Goal: Task Accomplishment & Management: Use online tool/utility

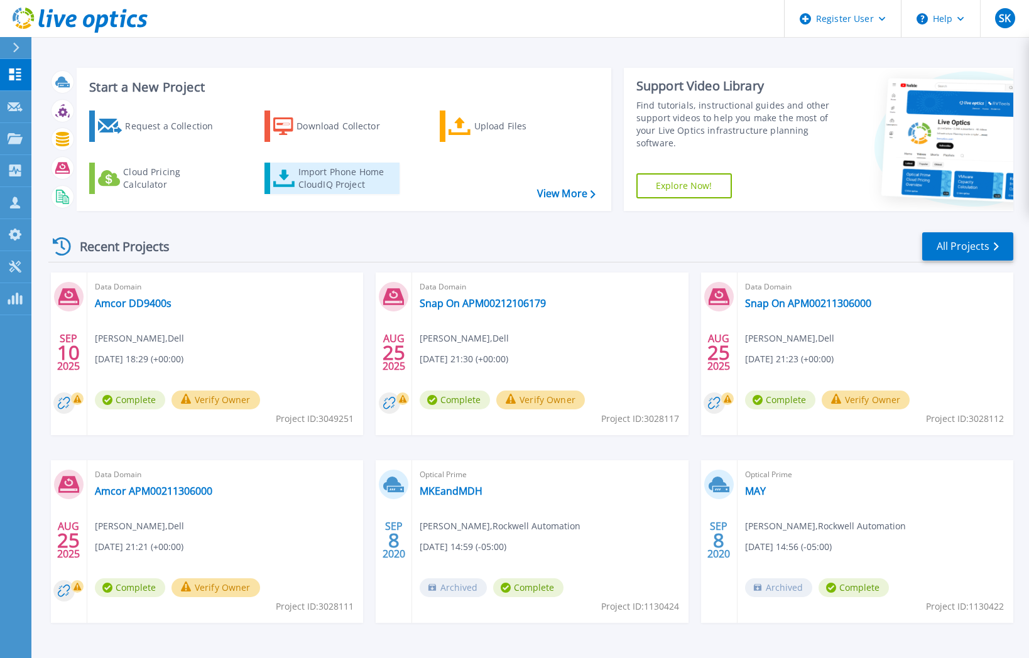
click at [340, 183] on div "Import Phone Home CloudIQ Project" at bounding box center [347, 178] width 98 height 25
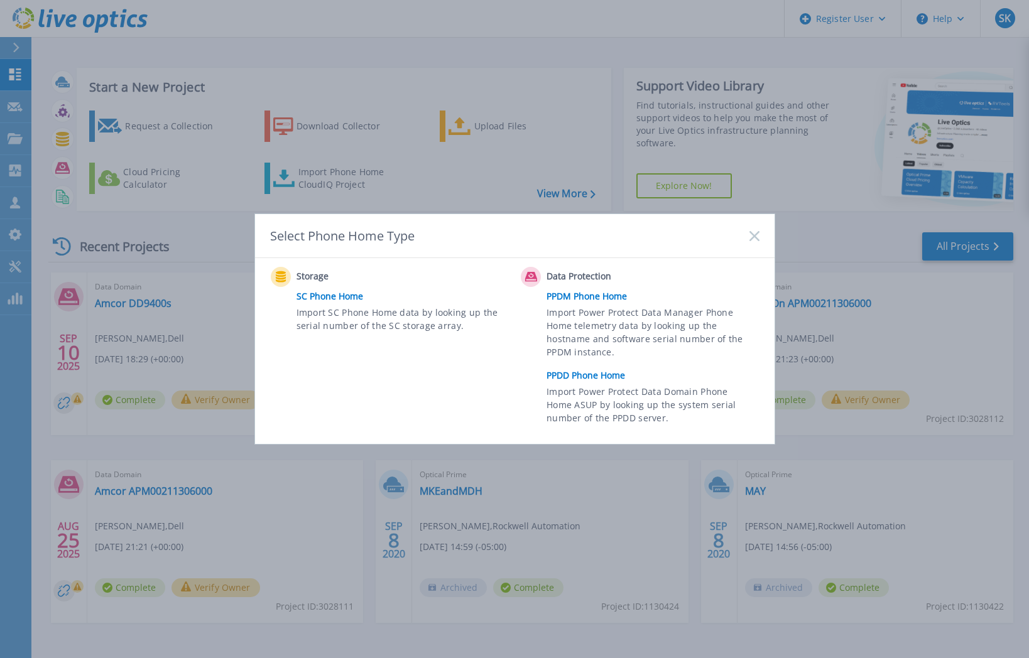
click at [589, 373] on link "PPDD Phone Home" at bounding box center [656, 375] width 219 height 19
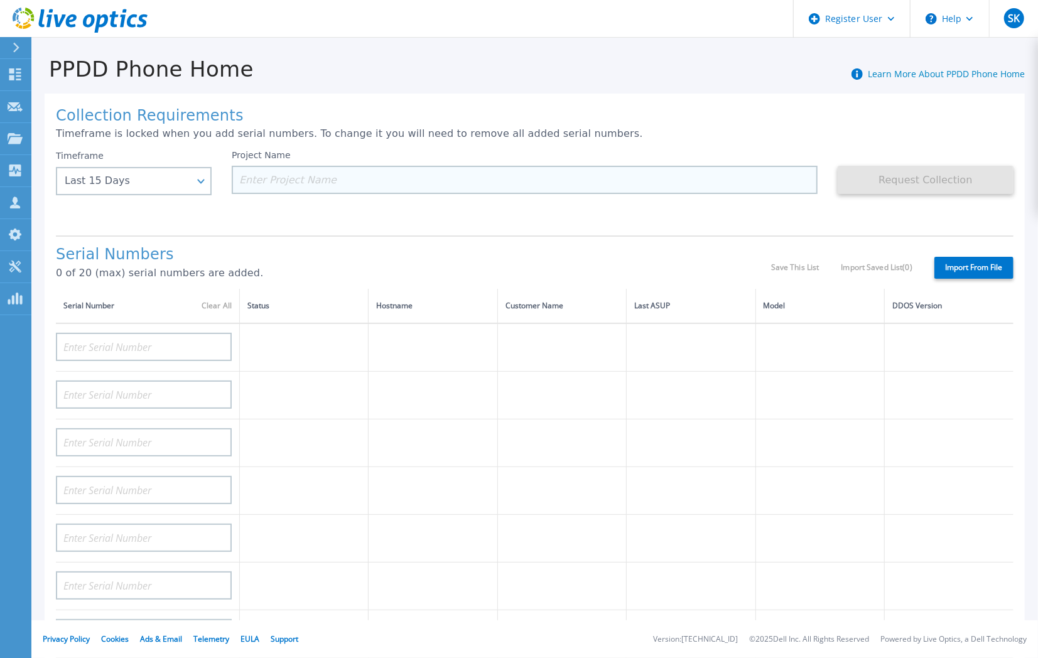
click at [345, 180] on input at bounding box center [525, 180] width 586 height 28
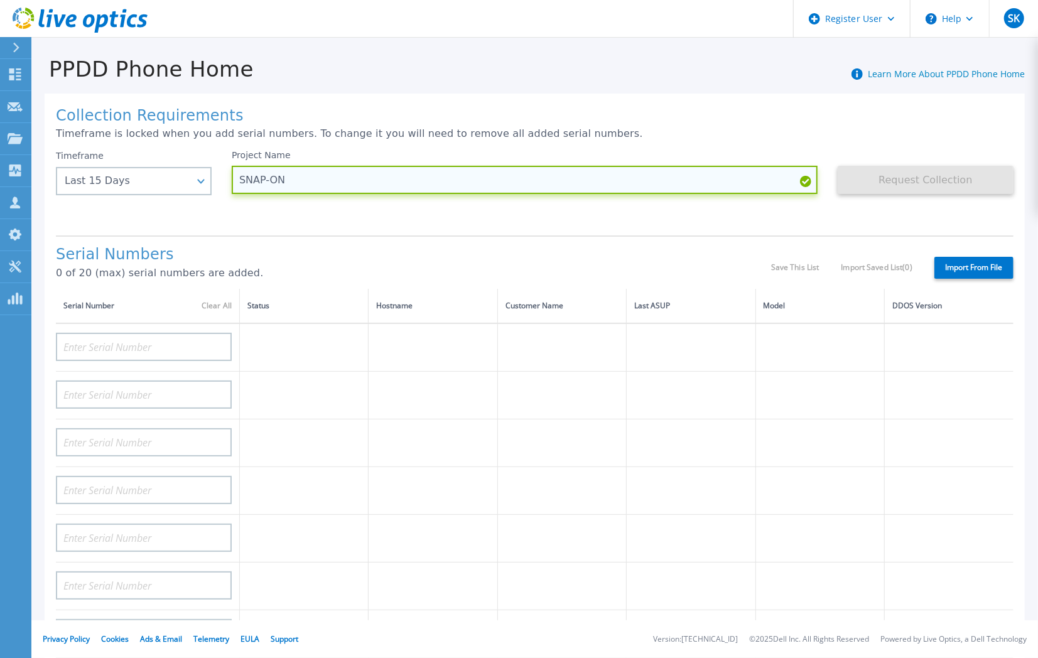
click at [320, 183] on input "SNAP-ON" at bounding box center [525, 180] width 586 height 28
paste input "APM00194809939"
click at [514, 173] on input "SNAP-ON APM00194809939 10152025" at bounding box center [525, 180] width 586 height 28
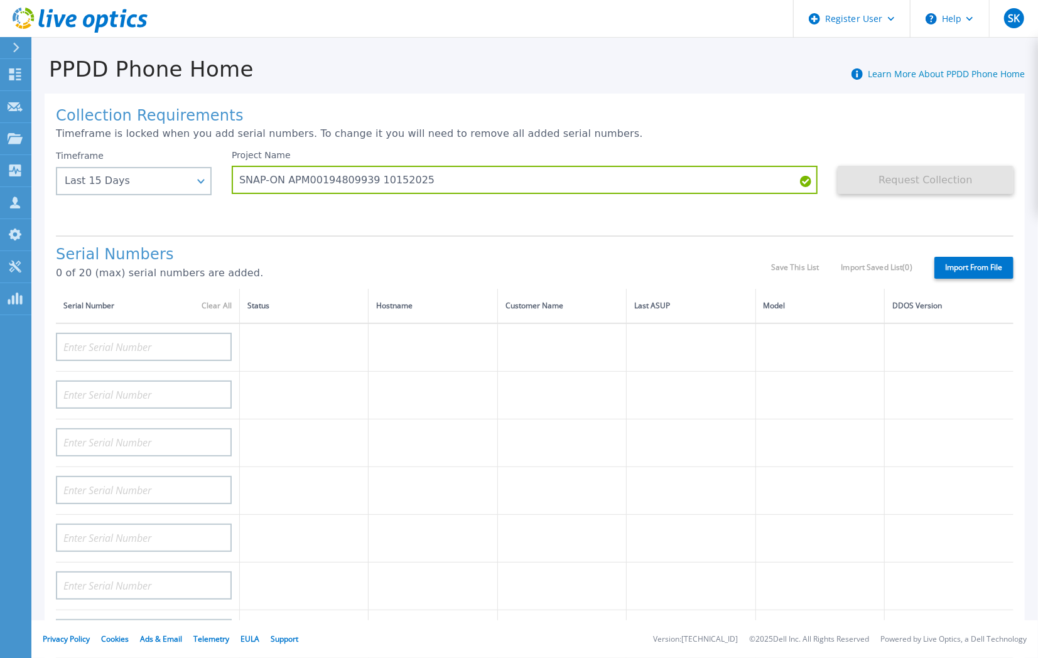
click at [800, 183] on icon at bounding box center [805, 181] width 11 height 11
click at [800, 184] on icon at bounding box center [805, 181] width 11 height 11
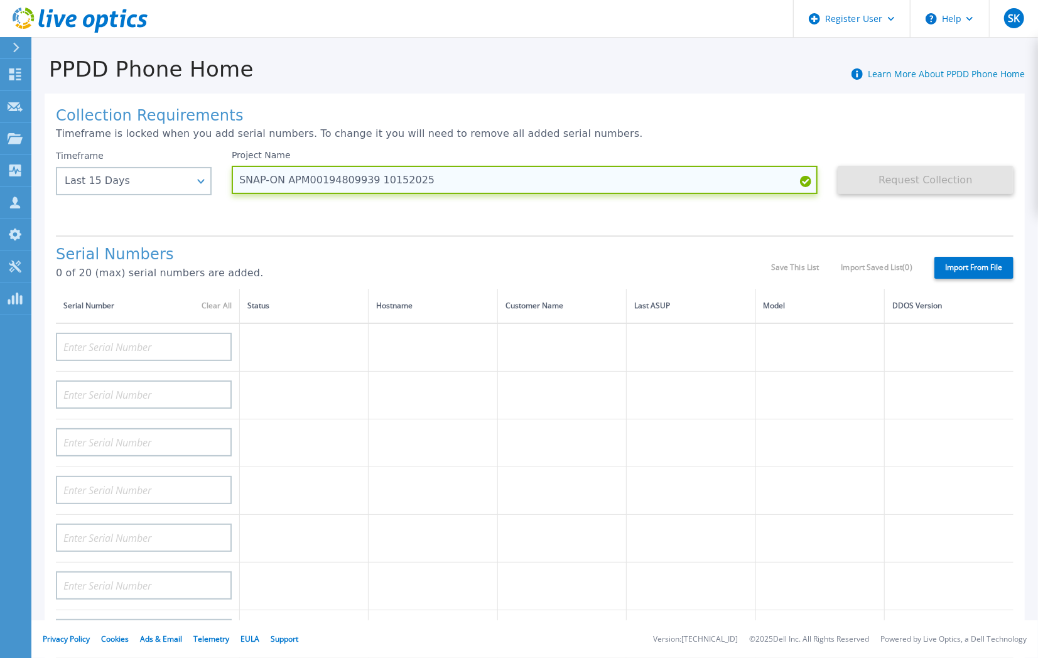
click at [769, 179] on input "SNAP-ON APM00194809939 10152025" at bounding box center [525, 180] width 586 height 28
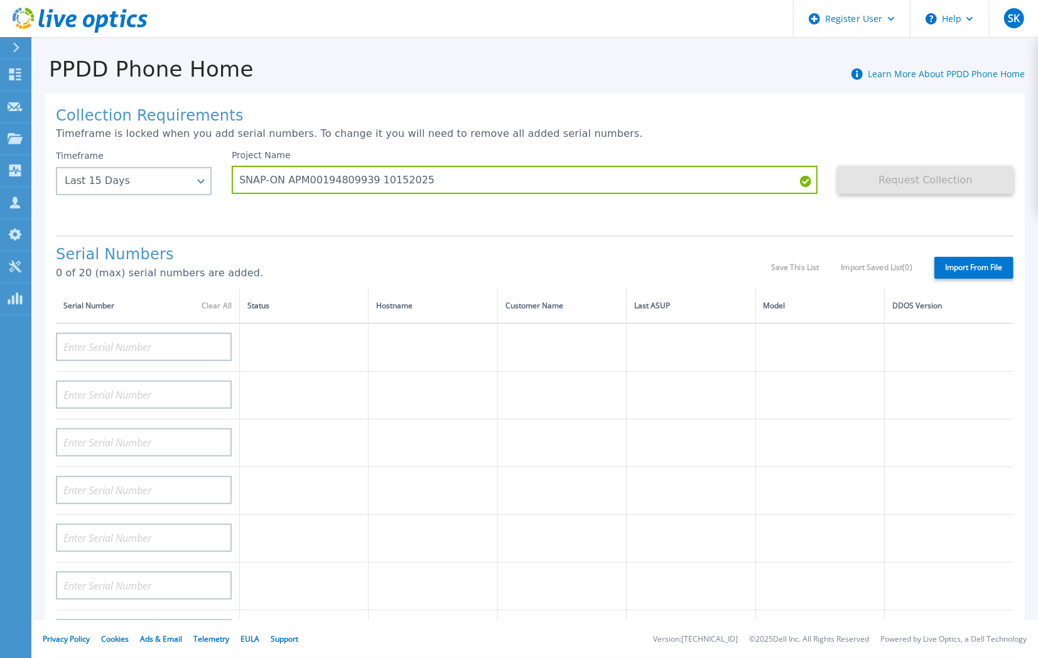
click at [764, 133] on p "Timeframe is locked when you add serial numbers. To change it you will need to …" at bounding box center [535, 133] width 958 height 11
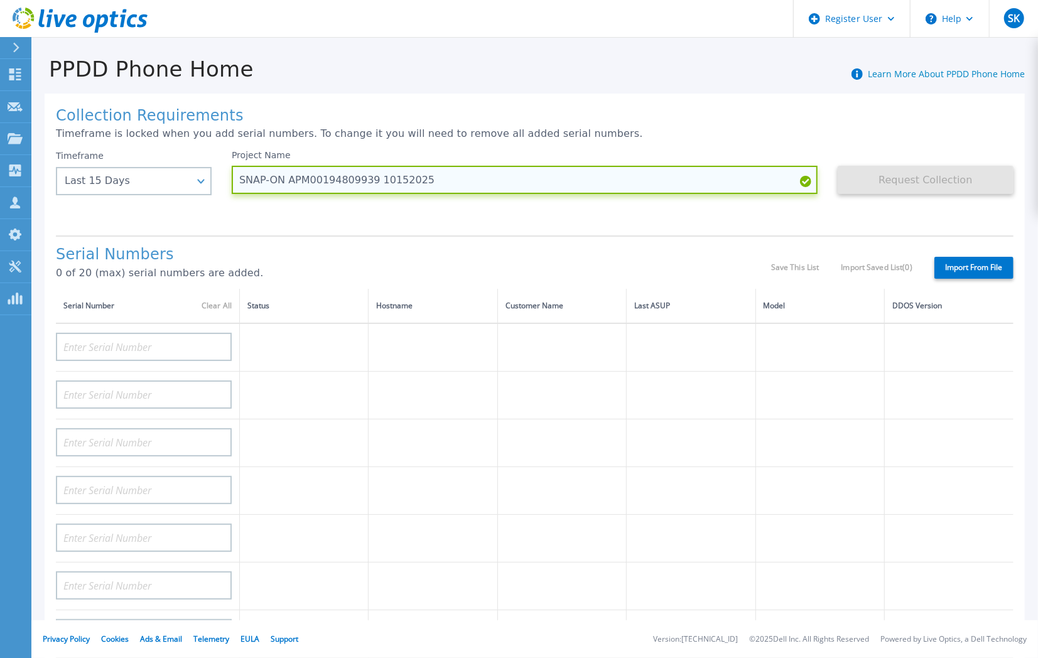
click at [387, 182] on input "SNAP-ON APM00194809939 10152025" at bounding box center [525, 180] width 586 height 28
click at [411, 182] on input "SNAP-ON APM00194809939 10152025" at bounding box center [525, 180] width 586 height 28
type input "SNAP-ON APM00194809939"
drag, startPoint x: 304, startPoint y: 180, endPoint x: 217, endPoint y: 187, distance: 87.6
click at [217, 187] on div "Timeframe Last 15 Days Last 15 Days Last 2 Months Last 6 Months Last 1 Year Las…" at bounding box center [535, 187] width 958 height 75
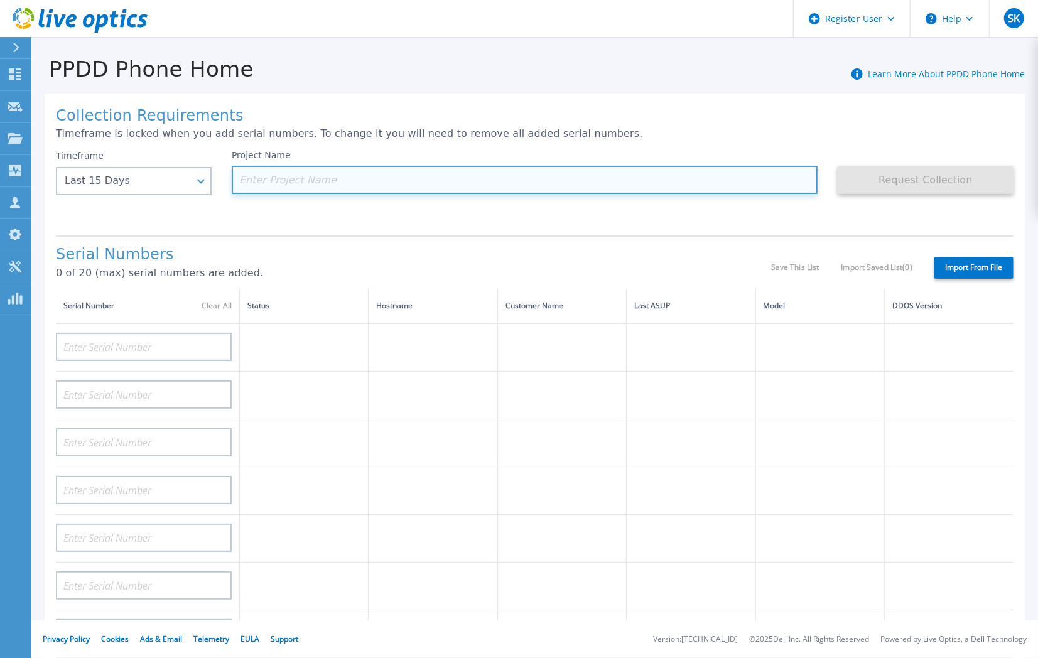
paste input "APM00194809939"
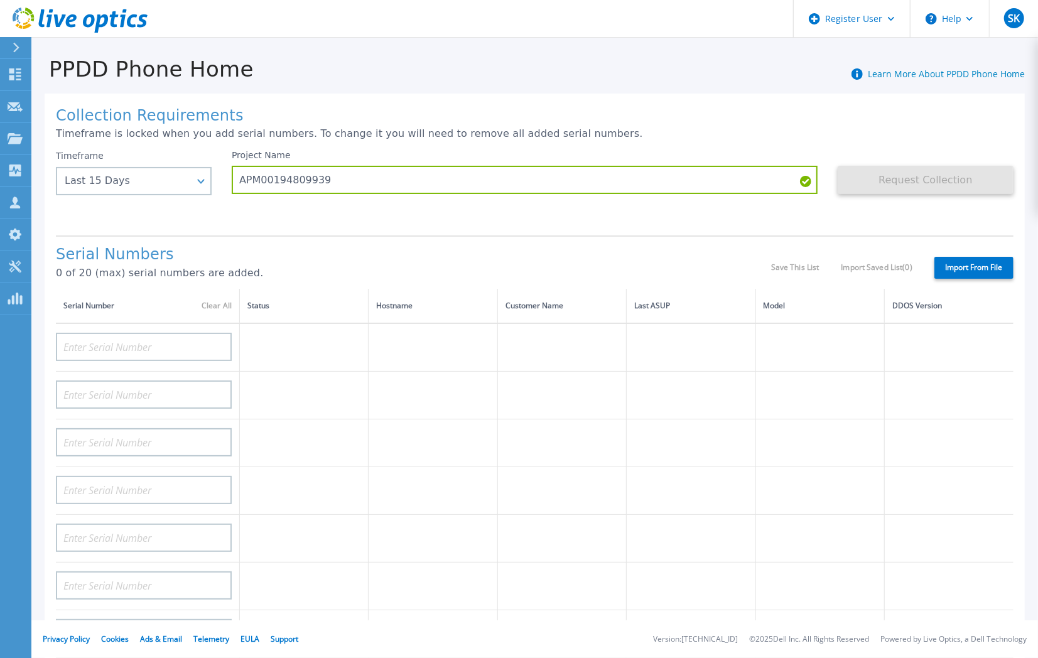
click at [700, 220] on div "Project Name APM00194809939" at bounding box center [535, 187] width 606 height 75
drag, startPoint x: 329, startPoint y: 185, endPoint x: 197, endPoint y: 187, distance: 132.6
click at [197, 187] on div "Timeframe Last 15 Days Last 15 Days Last 2 Months Last 6 Months Last 1 Year Las…" at bounding box center [535, 187] width 958 height 75
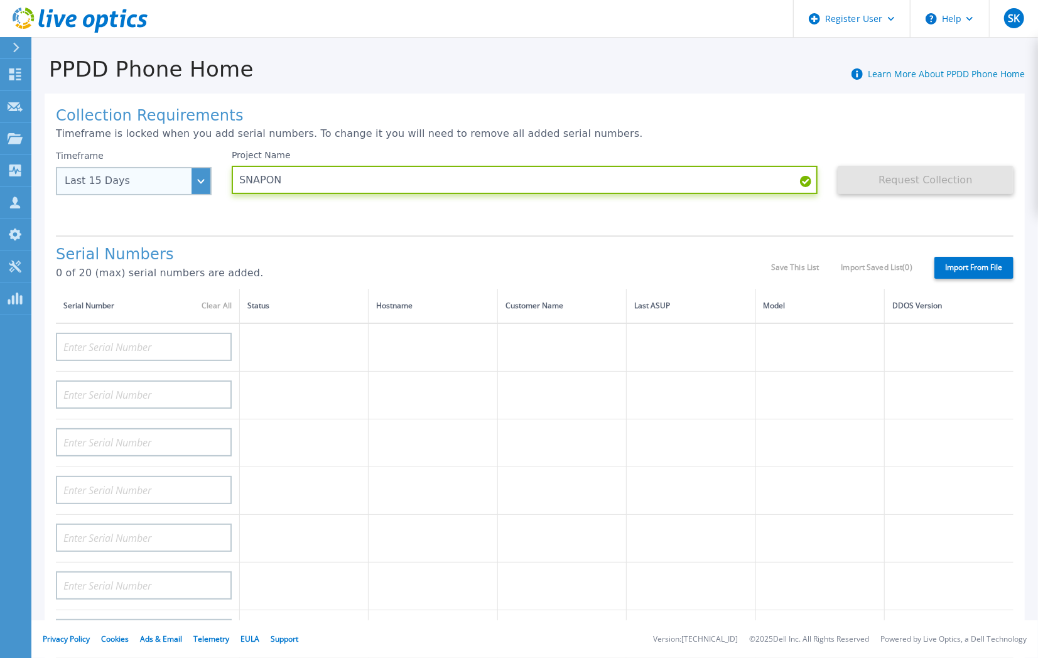
paste input "APM00194809939"
type input "SNAPON APM00194809939 10152025"
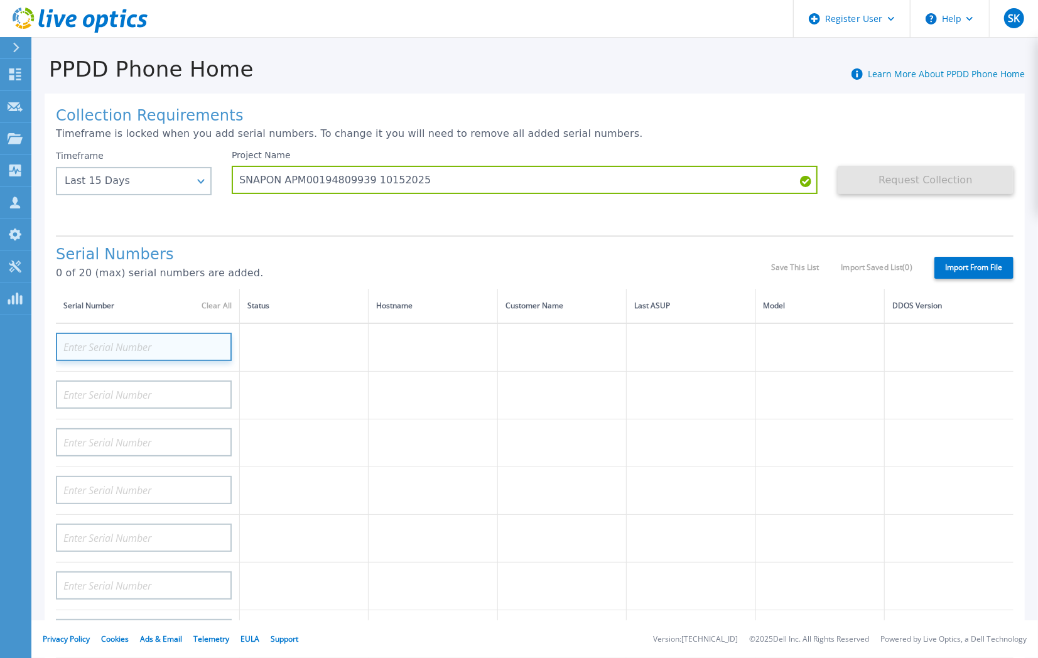
click at [144, 347] on input at bounding box center [144, 347] width 176 height 28
paste input "APM00194809939"
type input "APM00194809939"
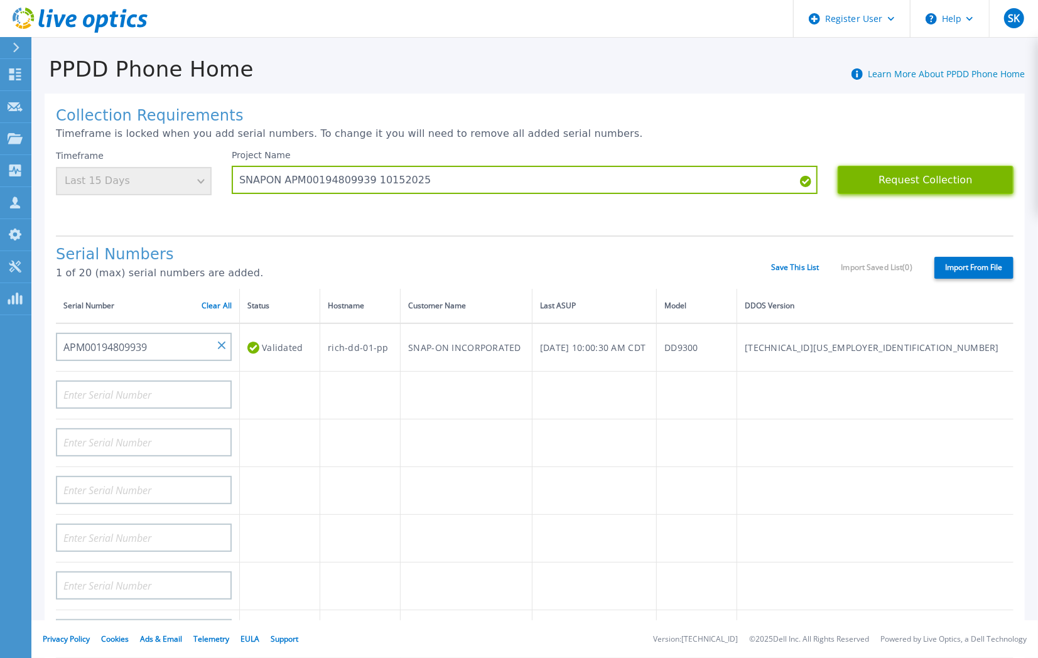
click at [915, 180] on button "Request Collection" at bounding box center [926, 180] width 176 height 28
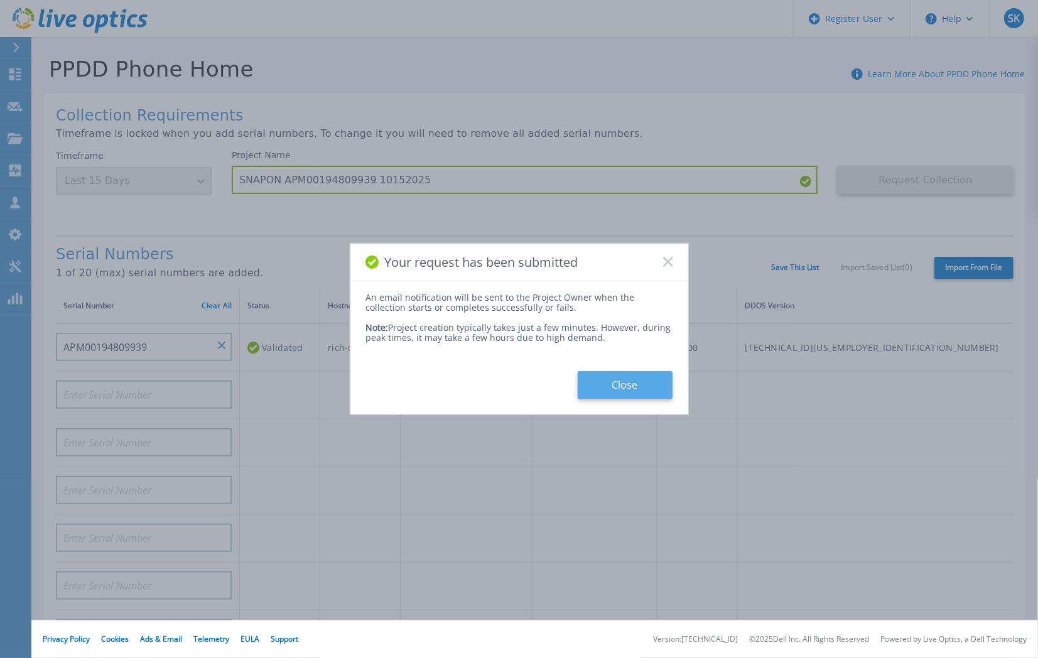
click at [629, 383] on button "Close" at bounding box center [625, 385] width 95 height 28
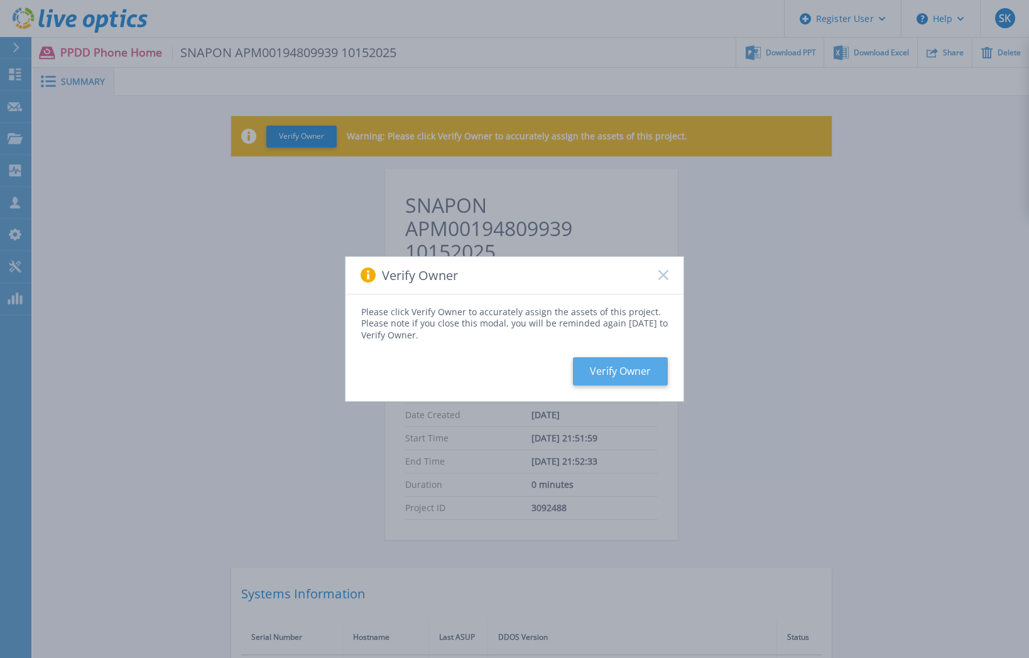
click at [631, 374] on button "Verify Owner" at bounding box center [620, 371] width 95 height 28
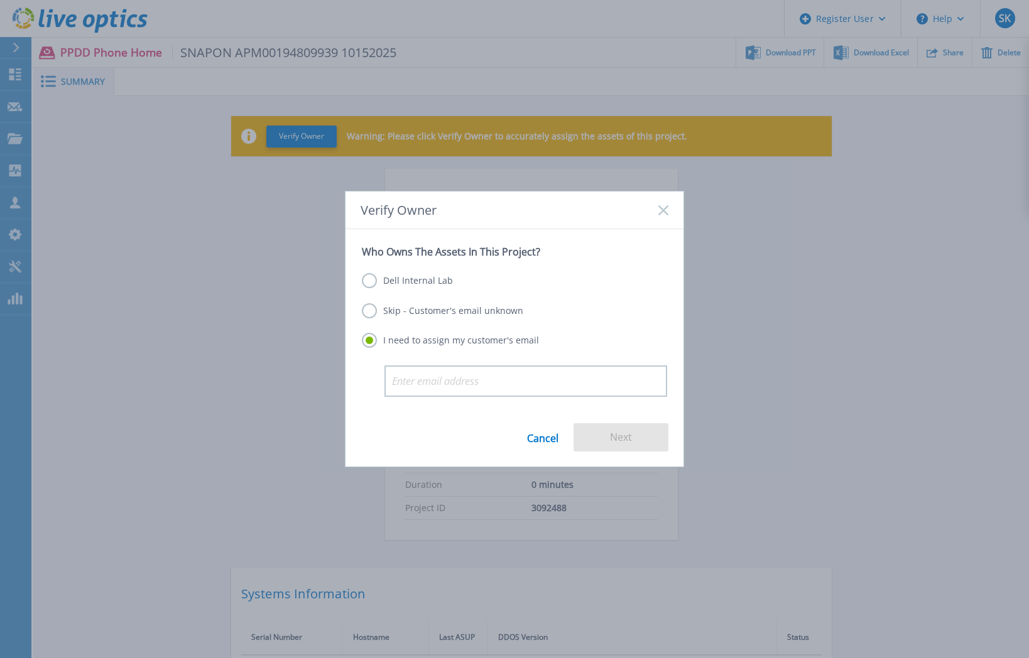
click at [430, 305] on label "Skip - Customer's email unknown" at bounding box center [442, 310] width 161 height 15
click at [0, 0] on input "Skip - Customer's email unknown" at bounding box center [0, 0] width 0 height 0
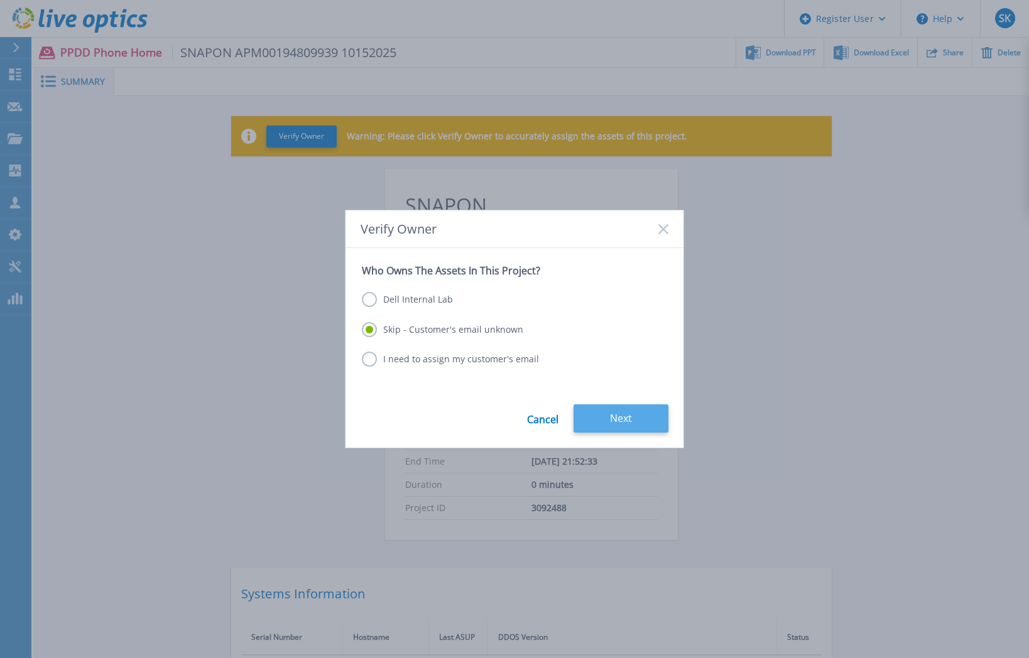
click at [622, 417] on button "Next" at bounding box center [621, 419] width 95 height 28
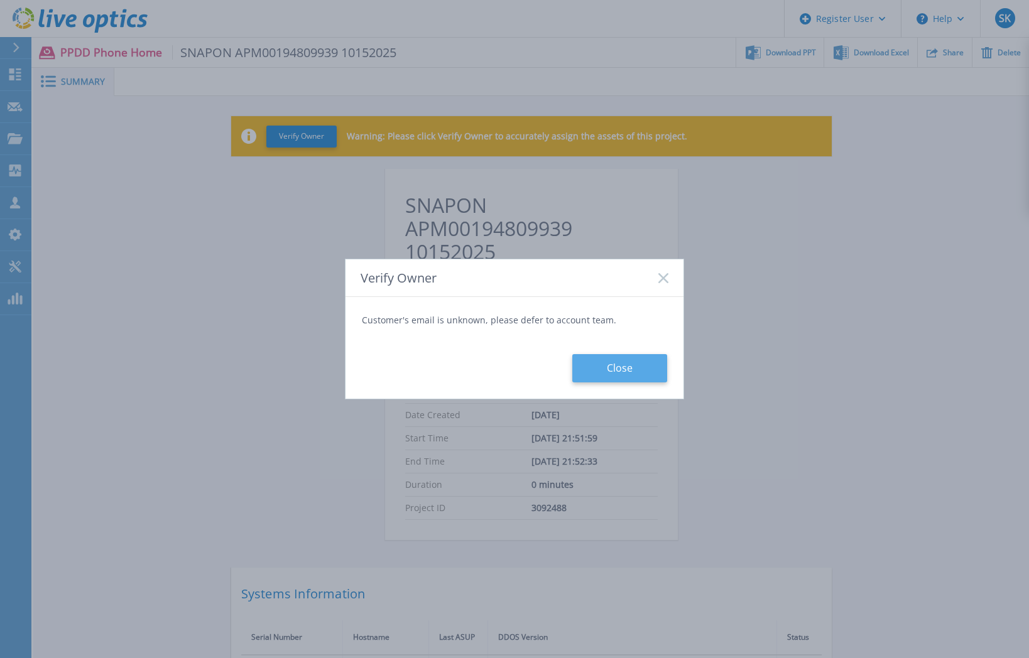
click at [633, 372] on button "Close" at bounding box center [619, 368] width 95 height 28
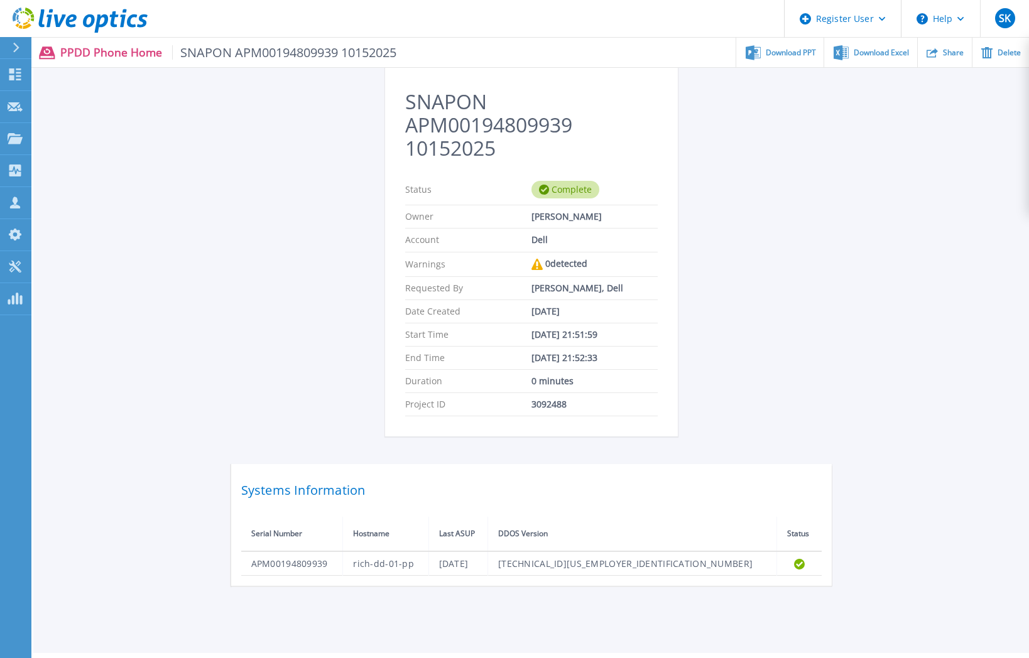
scroll to position [134, 0]
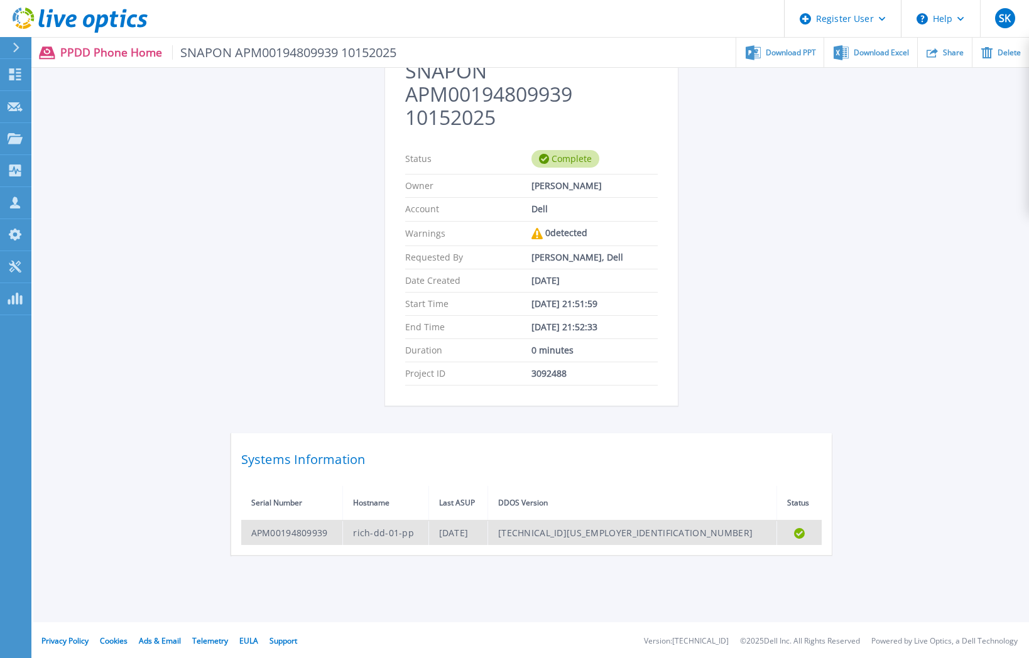
click at [283, 531] on td "APM00194809939" at bounding box center [292, 533] width 102 height 24
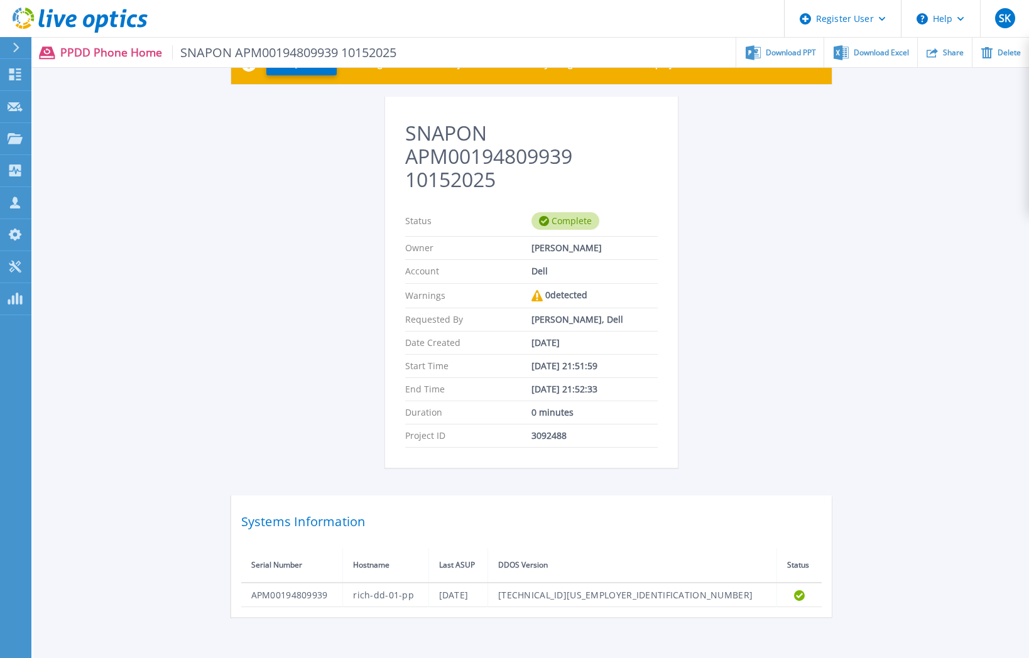
scroll to position [0, 0]
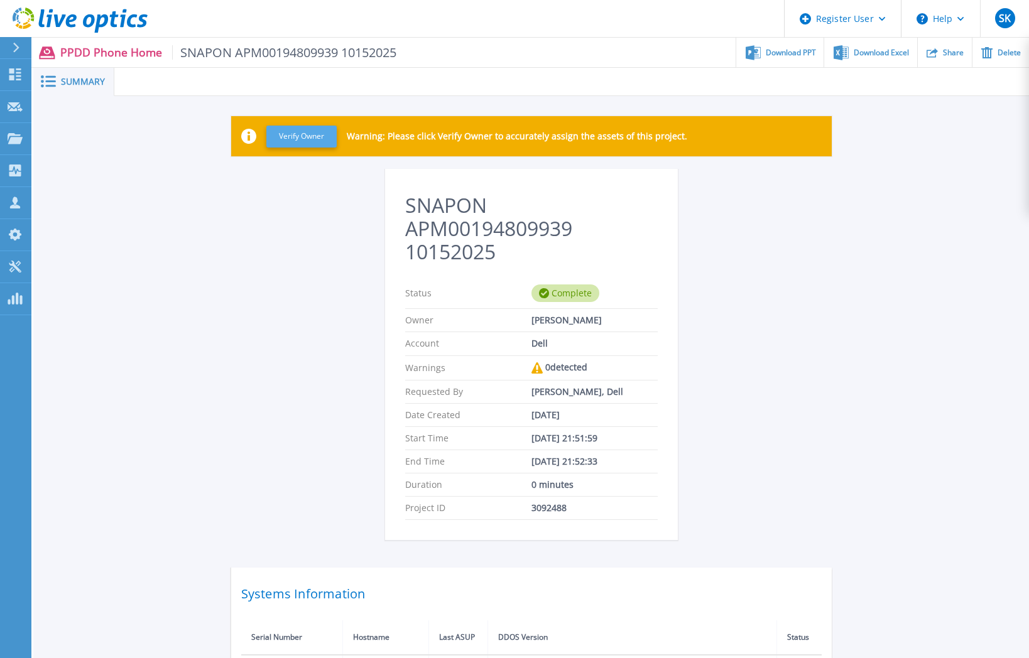
click at [294, 135] on button "Verify Owner" at bounding box center [301, 137] width 70 height 22
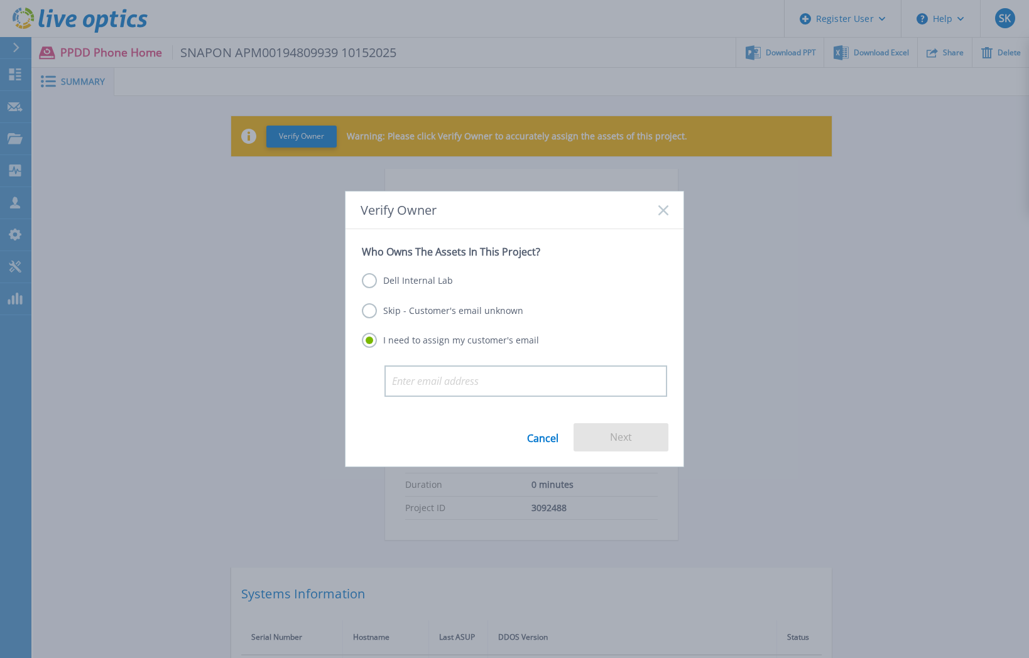
click at [412, 278] on label "Dell Internal Lab" at bounding box center [407, 280] width 91 height 15
click at [0, 0] on input "Dell Internal Lab" at bounding box center [0, 0] width 0 height 0
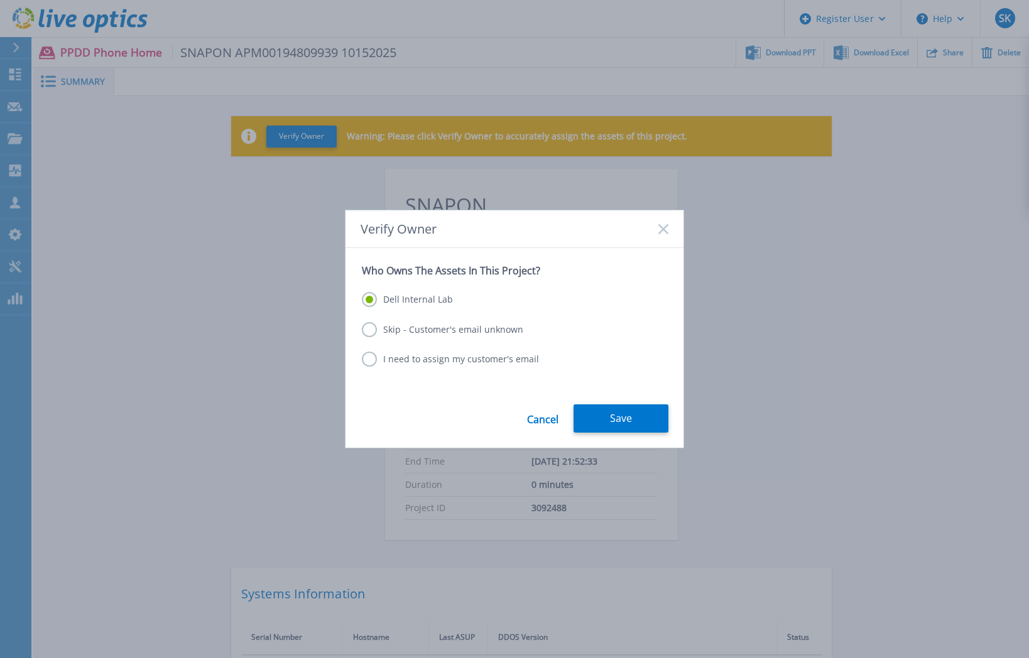
click at [425, 329] on label "Skip - Customer's email unknown" at bounding box center [442, 329] width 161 height 15
click at [0, 0] on input "Skip - Customer's email unknown" at bounding box center [0, 0] width 0 height 0
click at [639, 426] on button "Next" at bounding box center [621, 419] width 95 height 28
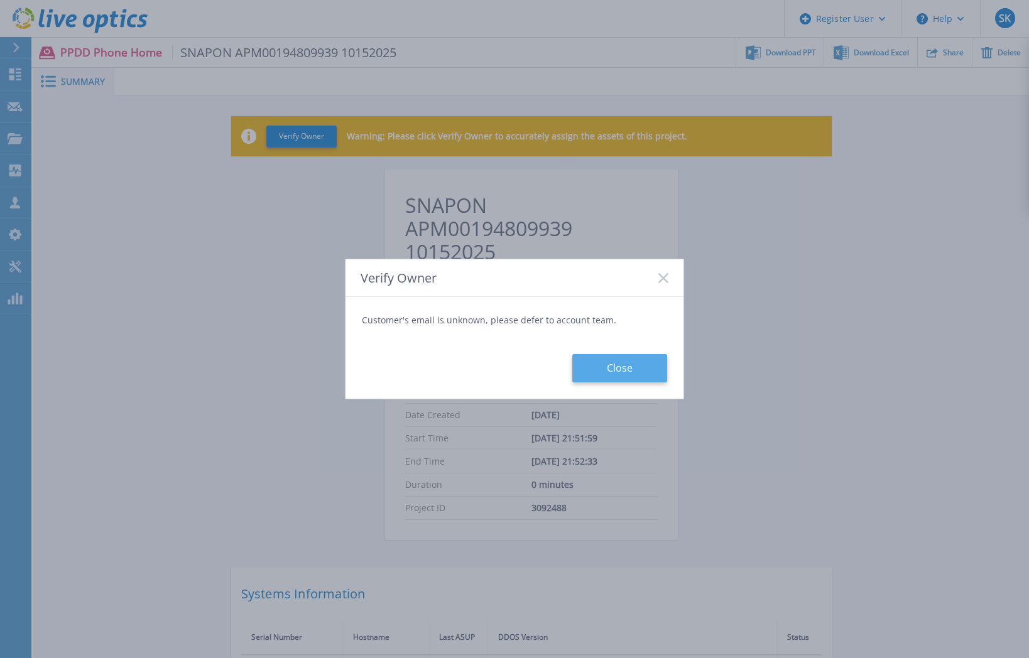
click at [627, 367] on button "Close" at bounding box center [619, 368] width 95 height 28
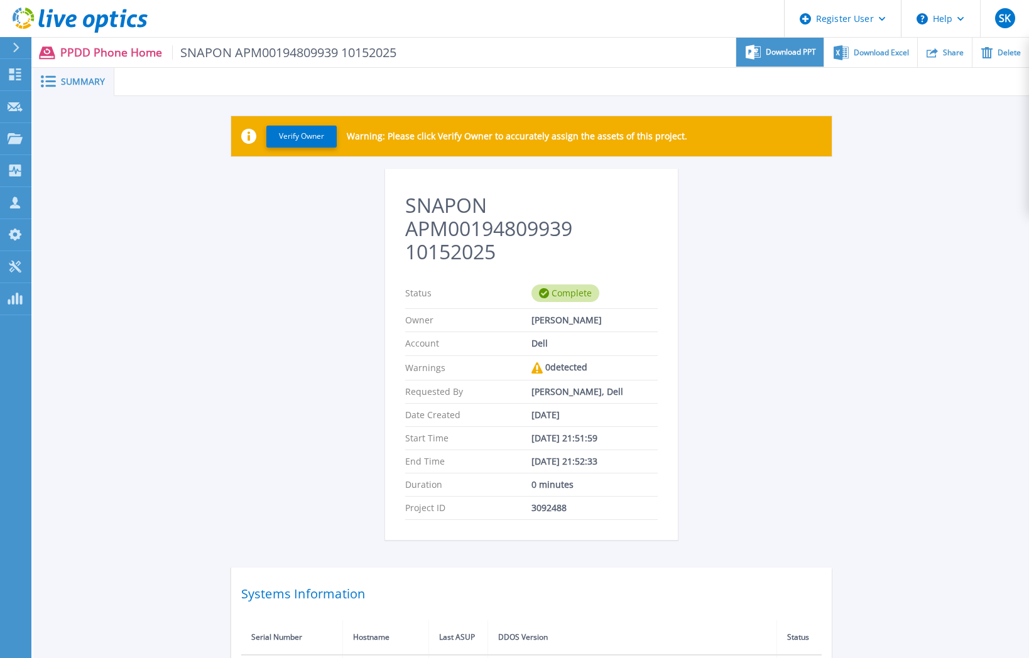
click at [781, 56] on span "Download PPT" at bounding box center [791, 52] width 50 height 8
click at [895, 528] on div "Verify Owner Warning: Please click Verify Owner to accurately assign the assets…" at bounding box center [531, 402] width 996 height 612
